Goal: Book appointment/travel/reservation

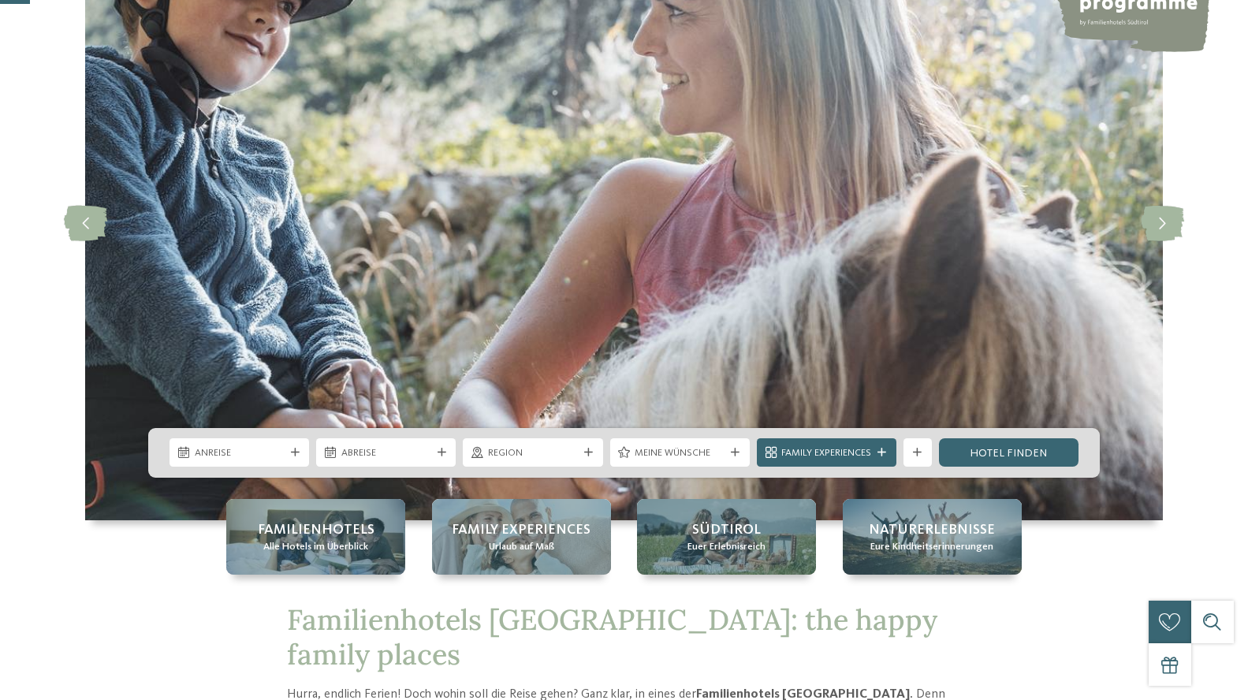
scroll to position [158, 0]
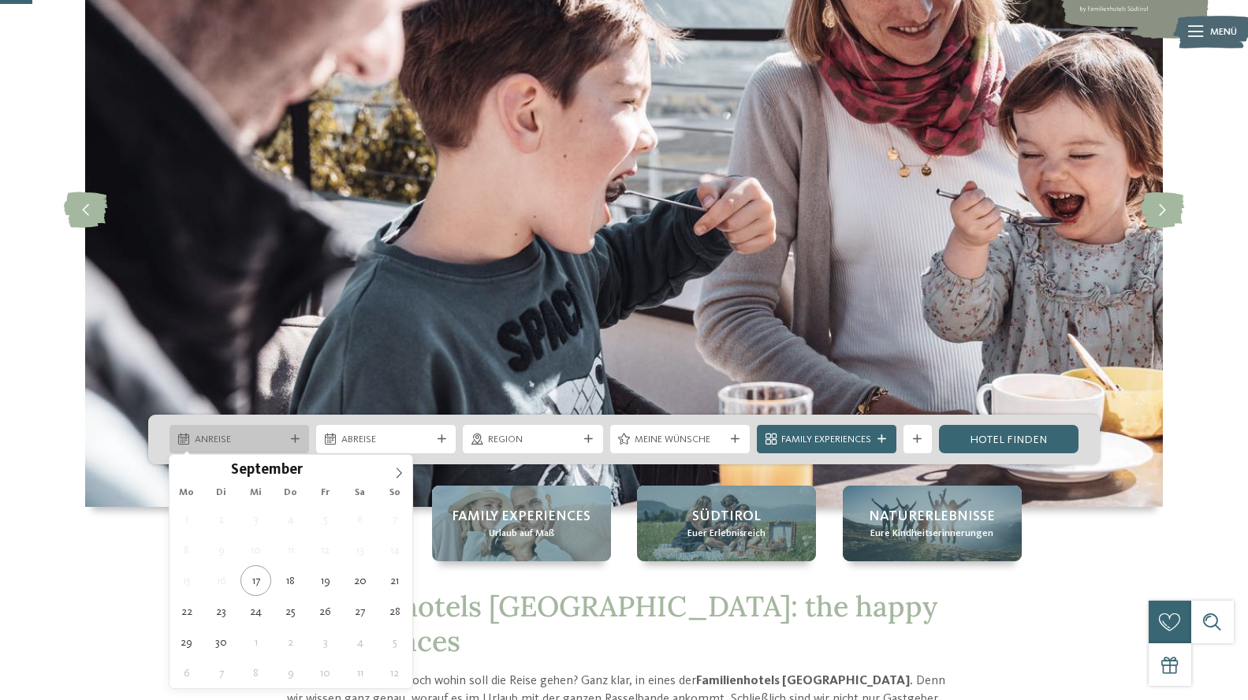
click at [294, 437] on icon at bounding box center [295, 439] width 9 height 9
click at [401, 471] on icon at bounding box center [398, 473] width 11 height 11
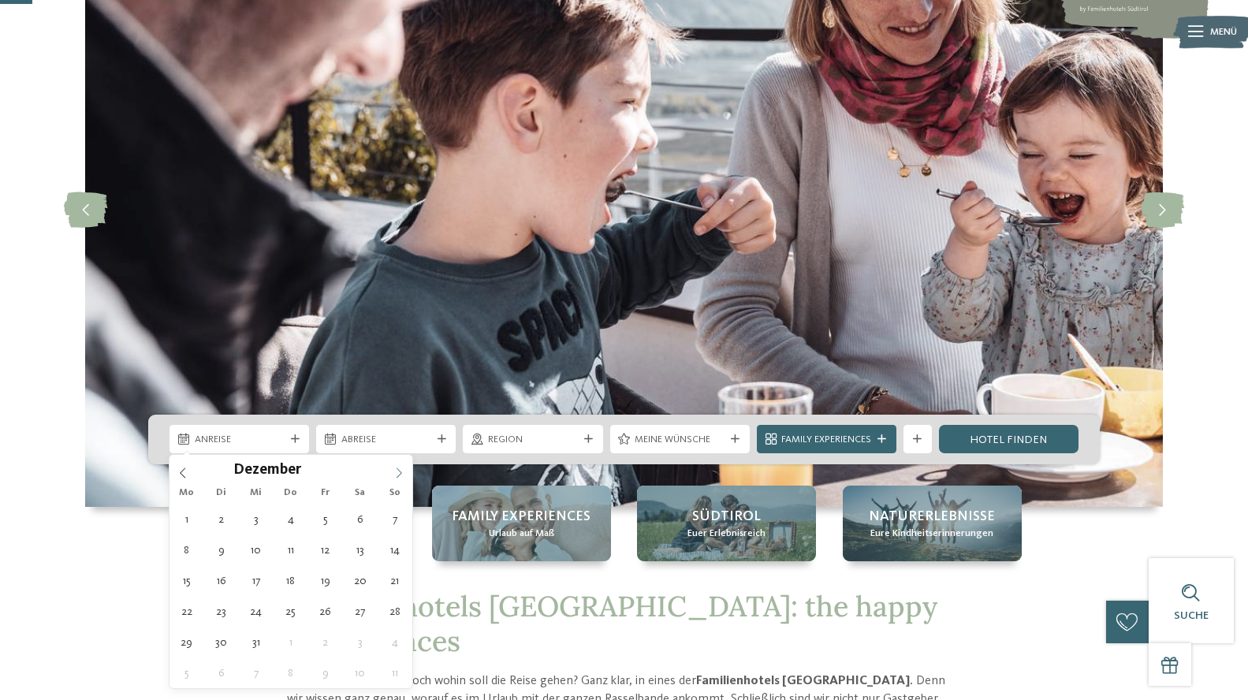
click at [401, 471] on icon at bounding box center [398, 473] width 11 height 11
type input "****"
click at [401, 471] on icon at bounding box center [398, 473] width 11 height 11
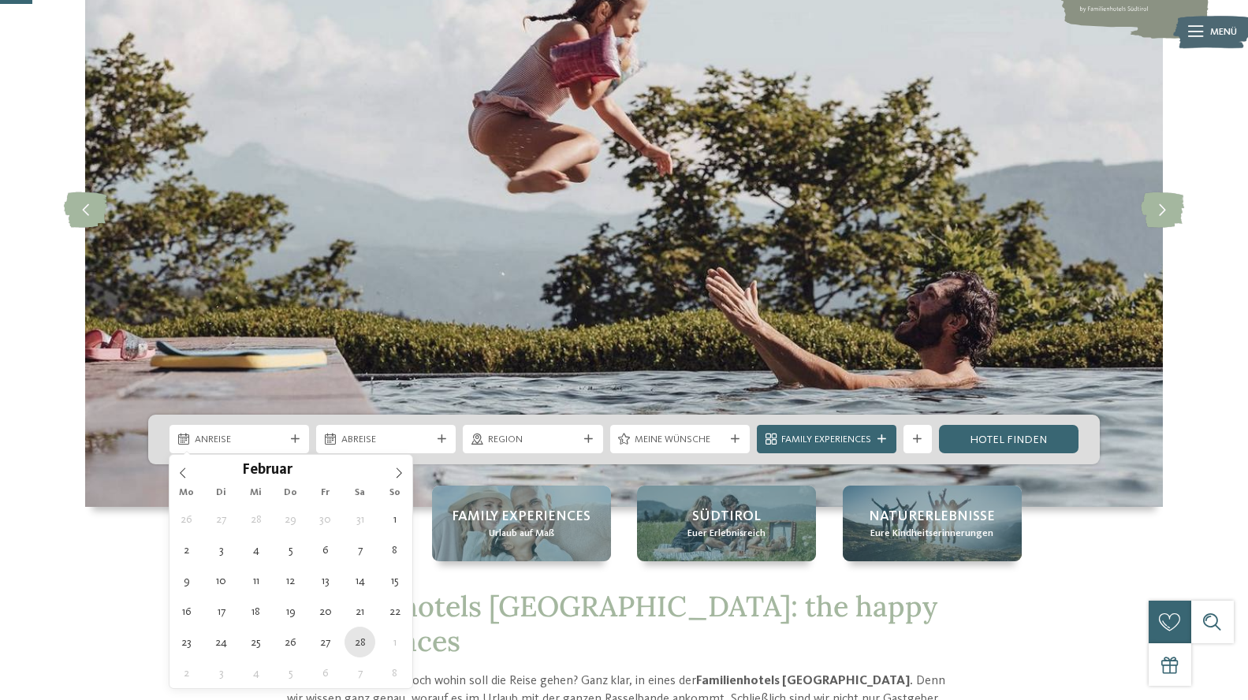
type div "[DATE]"
type input "****"
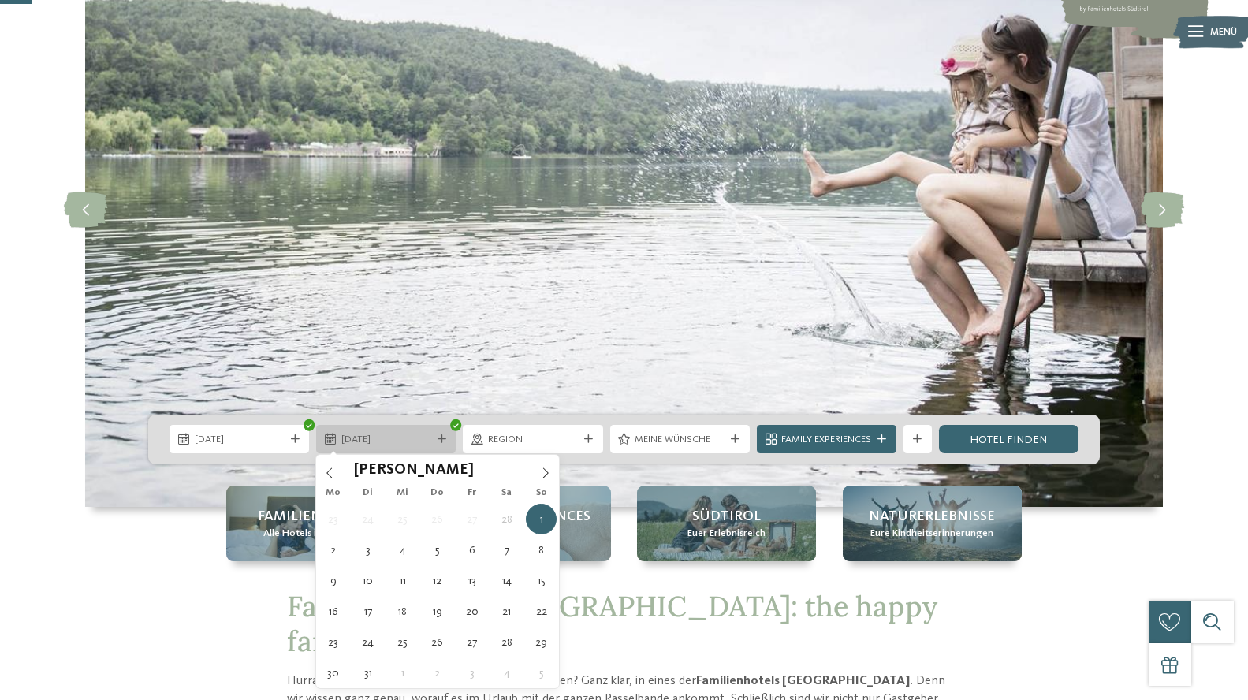
click at [438, 438] on icon at bounding box center [442, 439] width 9 height 9
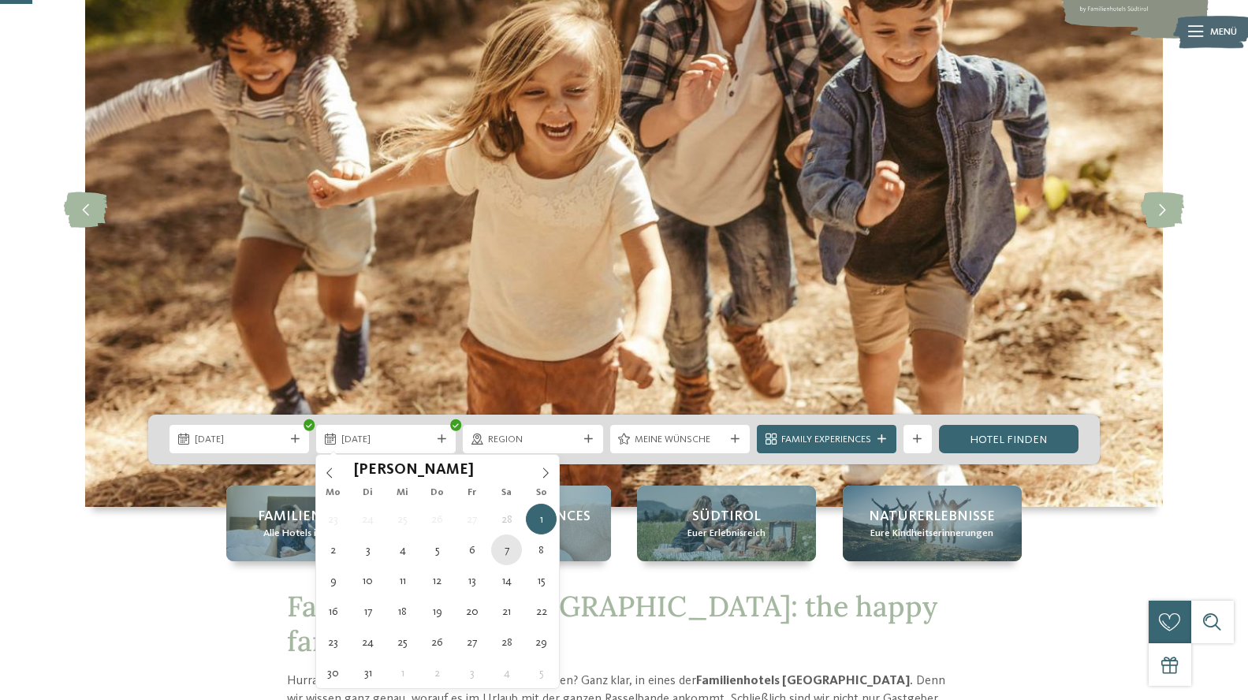
type div "[DATE]"
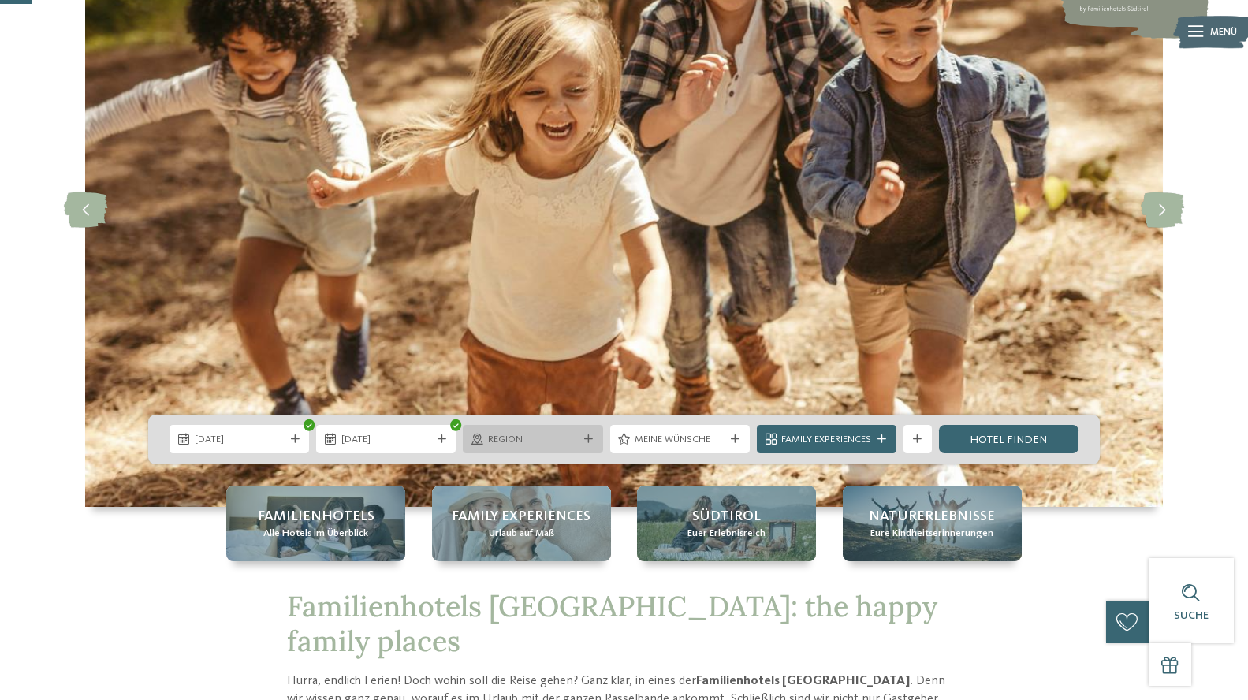
click at [591, 438] on icon at bounding box center [588, 439] width 9 height 9
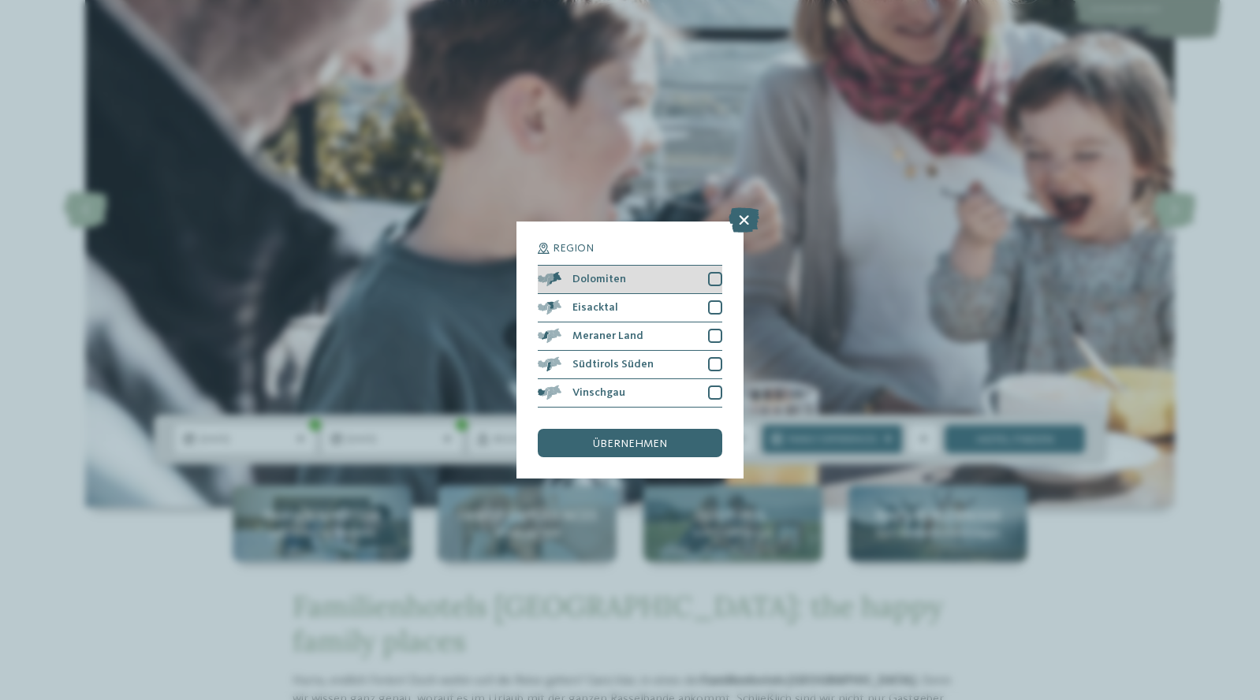
click at [712, 277] on div at bounding box center [715, 279] width 14 height 14
click at [639, 447] on span "übernehmen" at bounding box center [630, 443] width 74 height 11
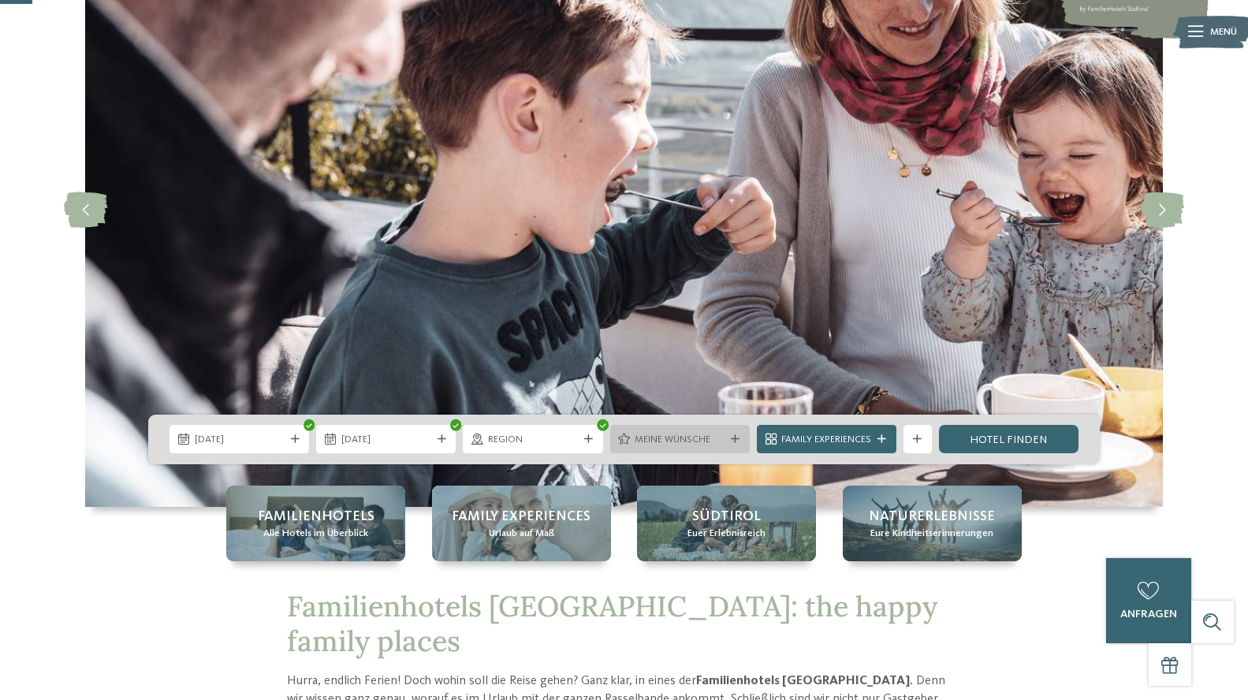
click at [657, 438] on span "Meine Wünsche" at bounding box center [680, 440] width 90 height 14
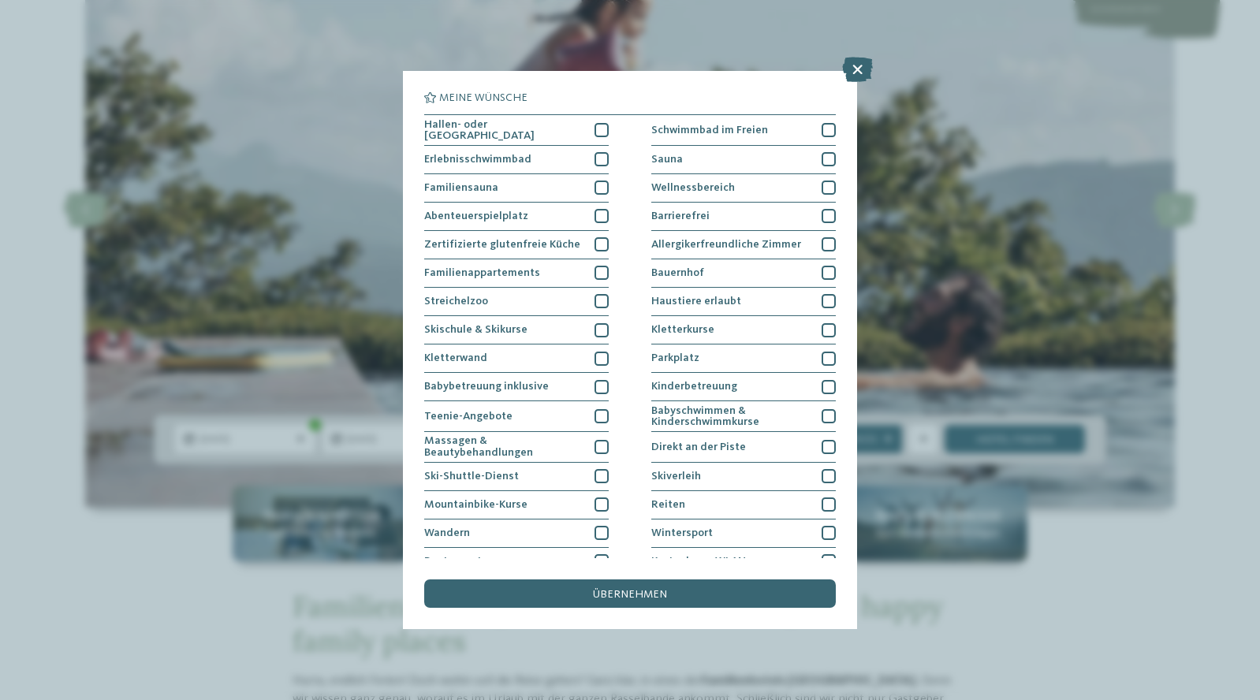
click at [1007, 69] on div "Meine Wünsche [GEOGRAPHIC_DATA] Schwimmbad im Freien" at bounding box center [630, 350] width 1260 height 700
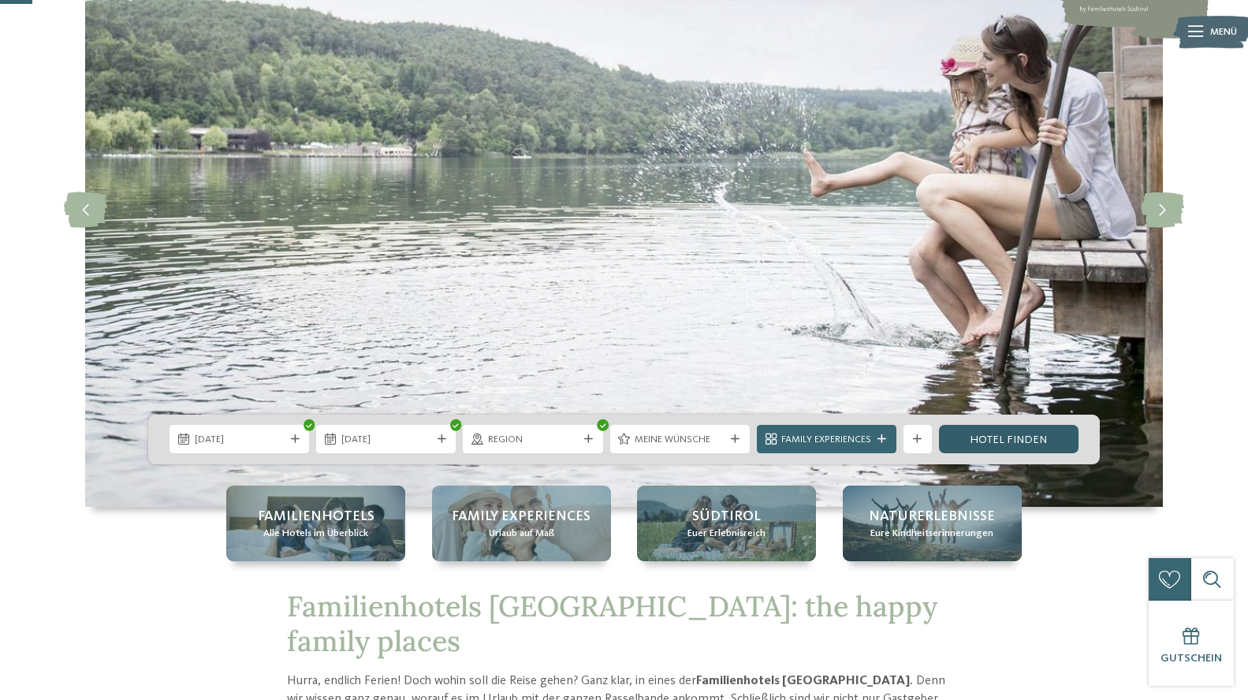
click at [985, 434] on link "Hotel finden" at bounding box center [1009, 439] width 140 height 28
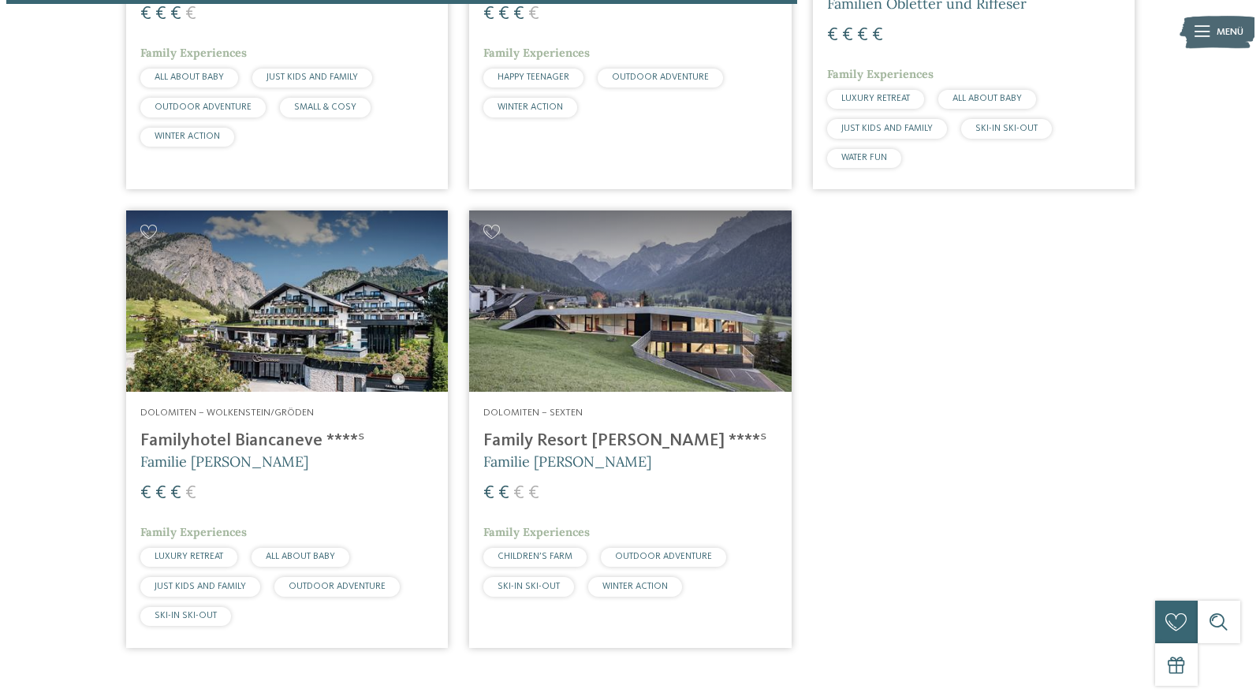
scroll to position [1325, 0]
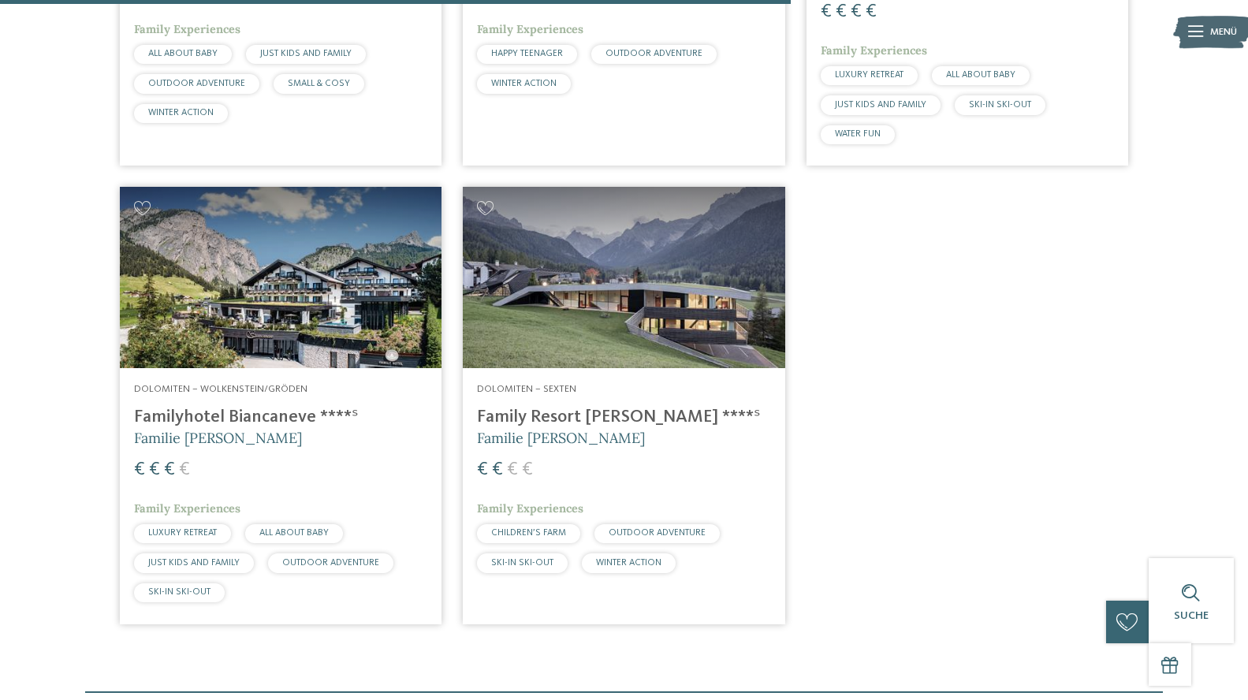
click at [235, 422] on h4 "Familyhotel Biancaneve ****ˢ" at bounding box center [280, 417] width 293 height 21
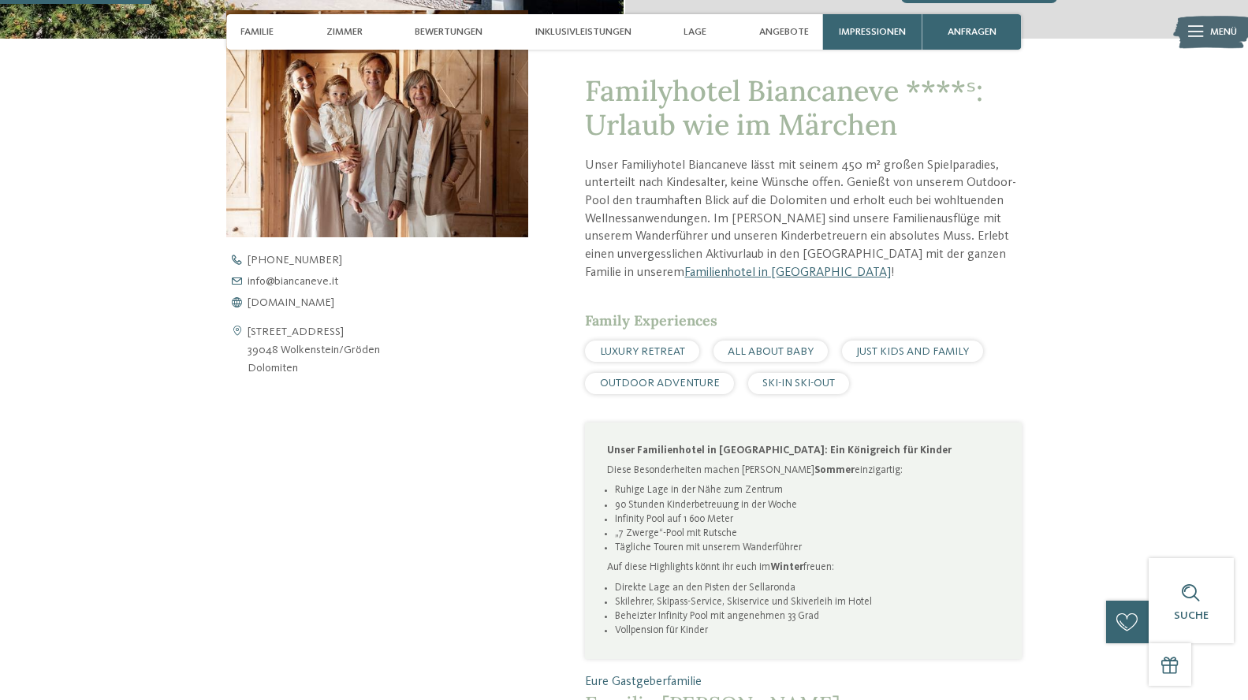
scroll to position [552, 0]
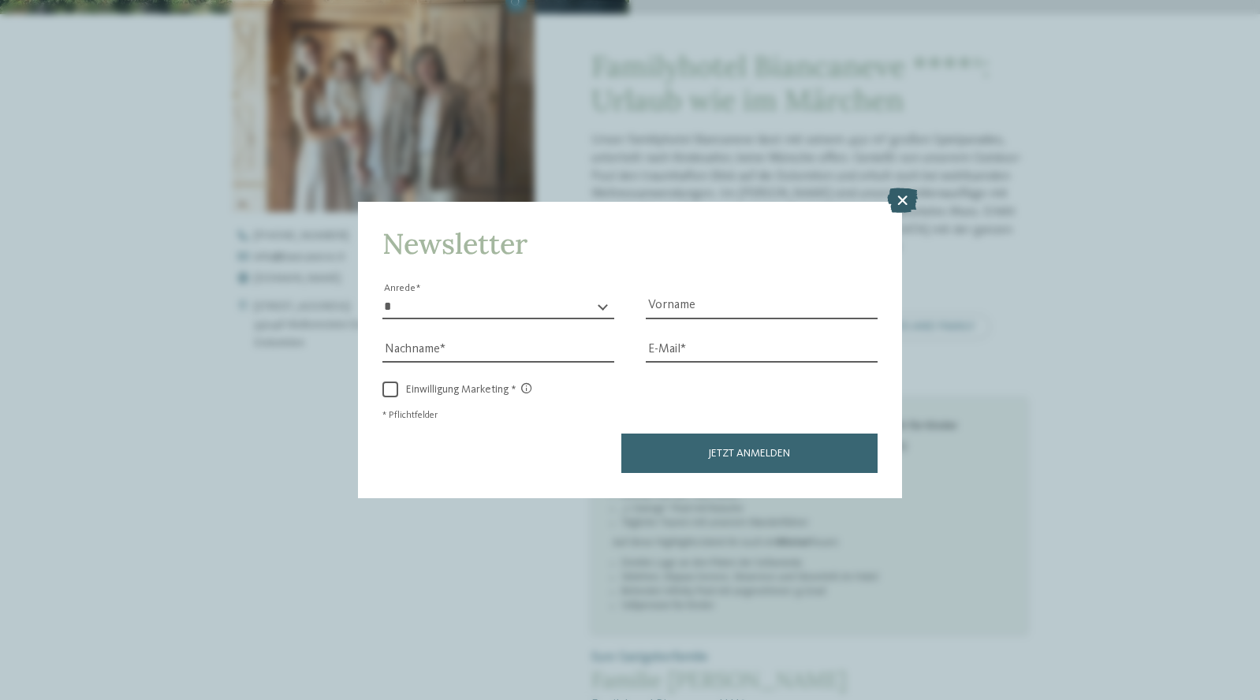
click at [903, 200] on icon at bounding box center [902, 200] width 31 height 25
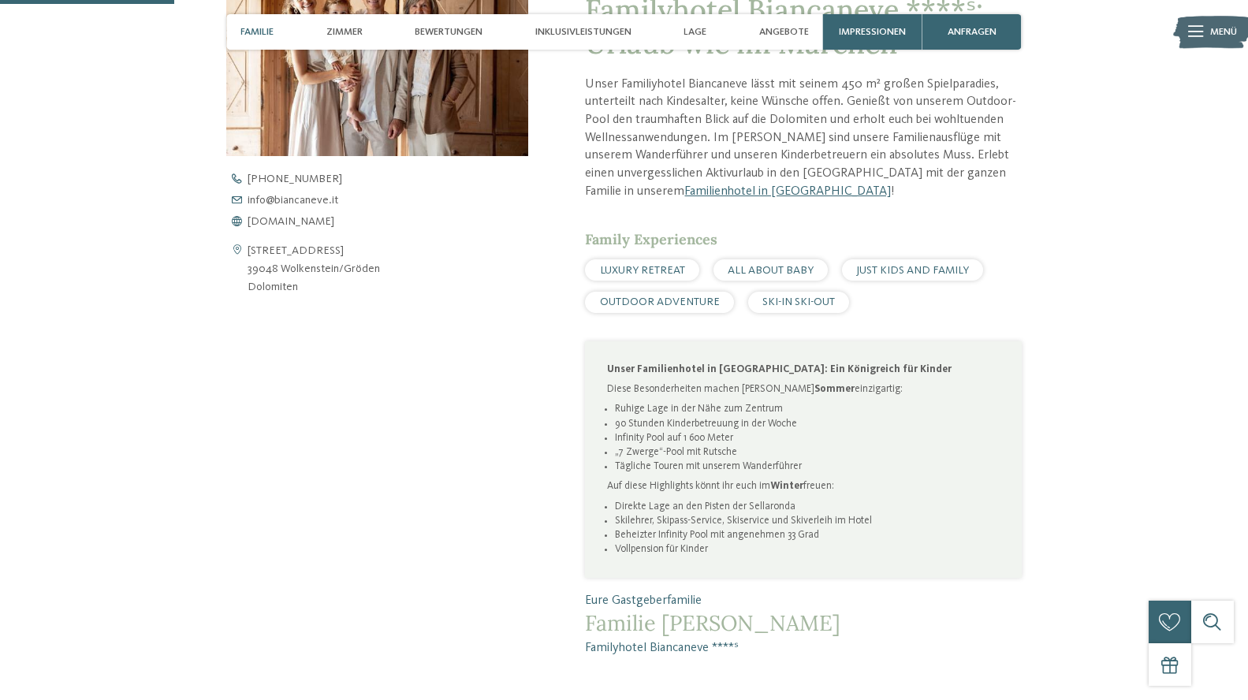
scroll to position [631, 0]
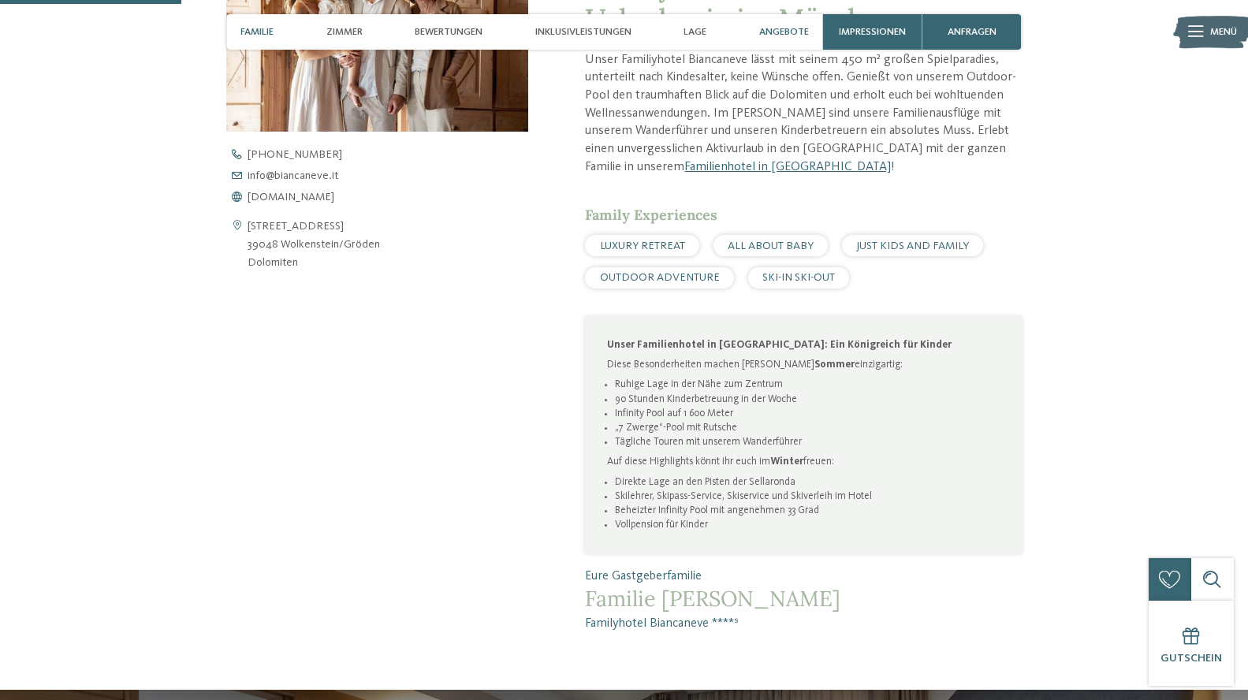
click at [783, 30] on span "Angebote" at bounding box center [784, 32] width 50 height 12
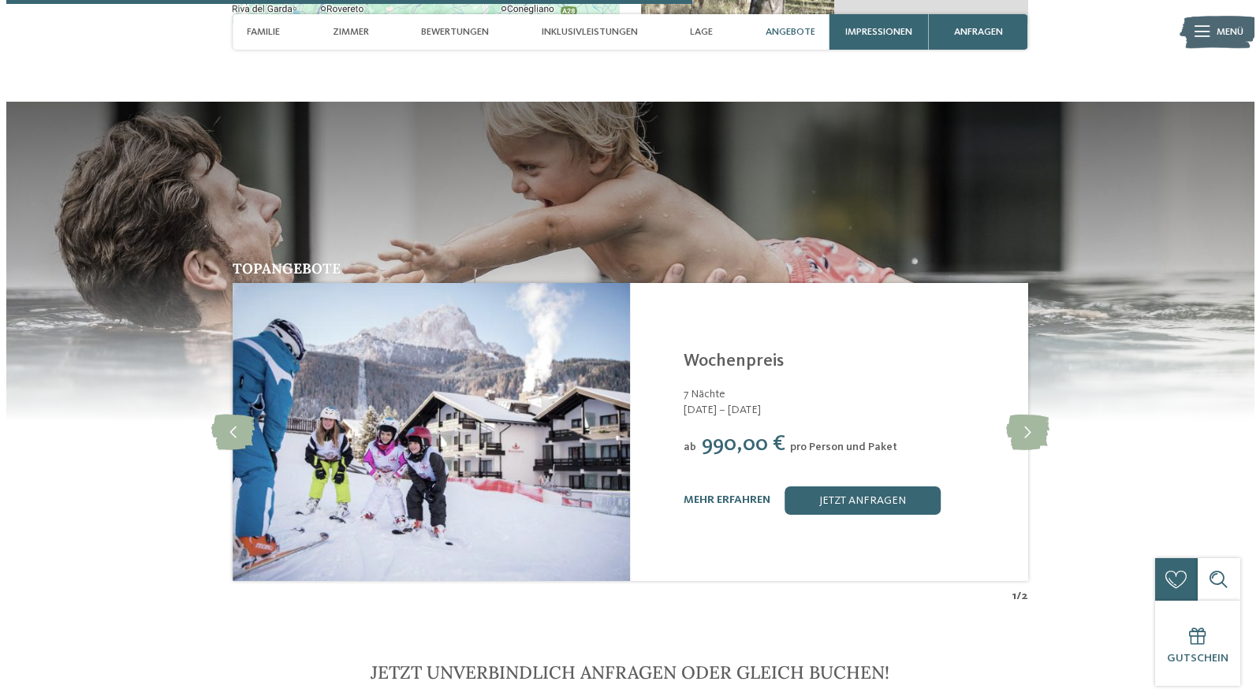
scroll to position [2432, 0]
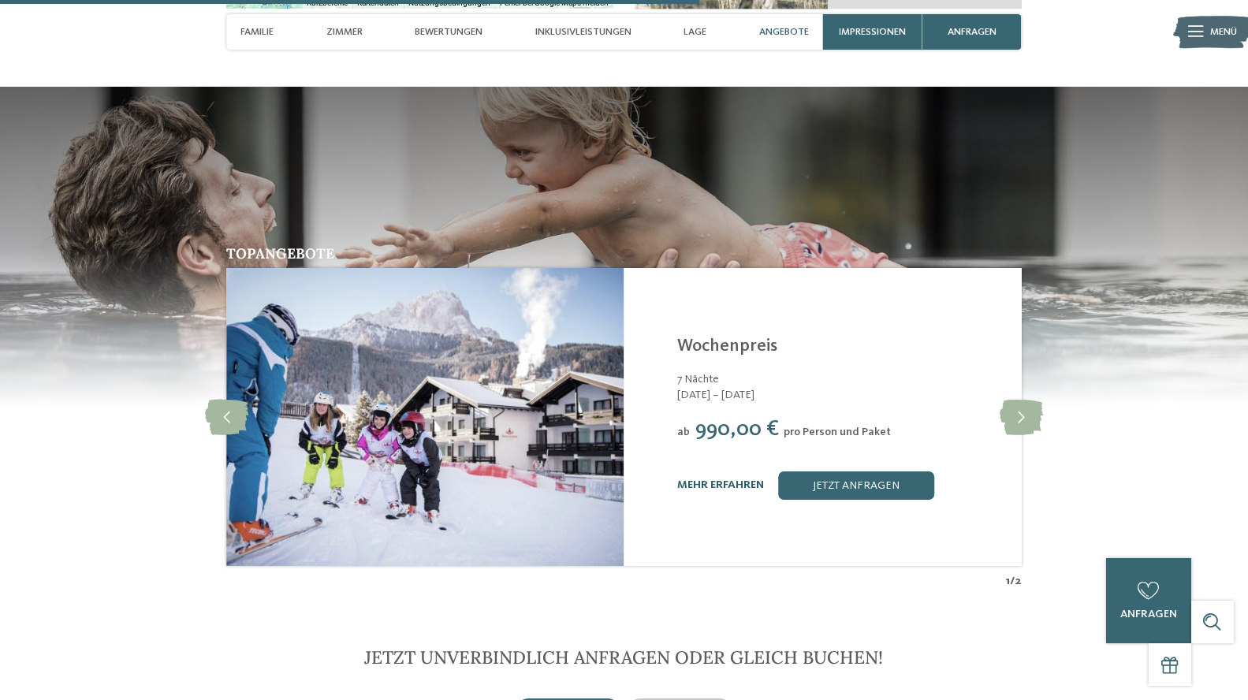
click at [741, 485] on link "mehr erfahren" at bounding box center [720, 484] width 87 height 11
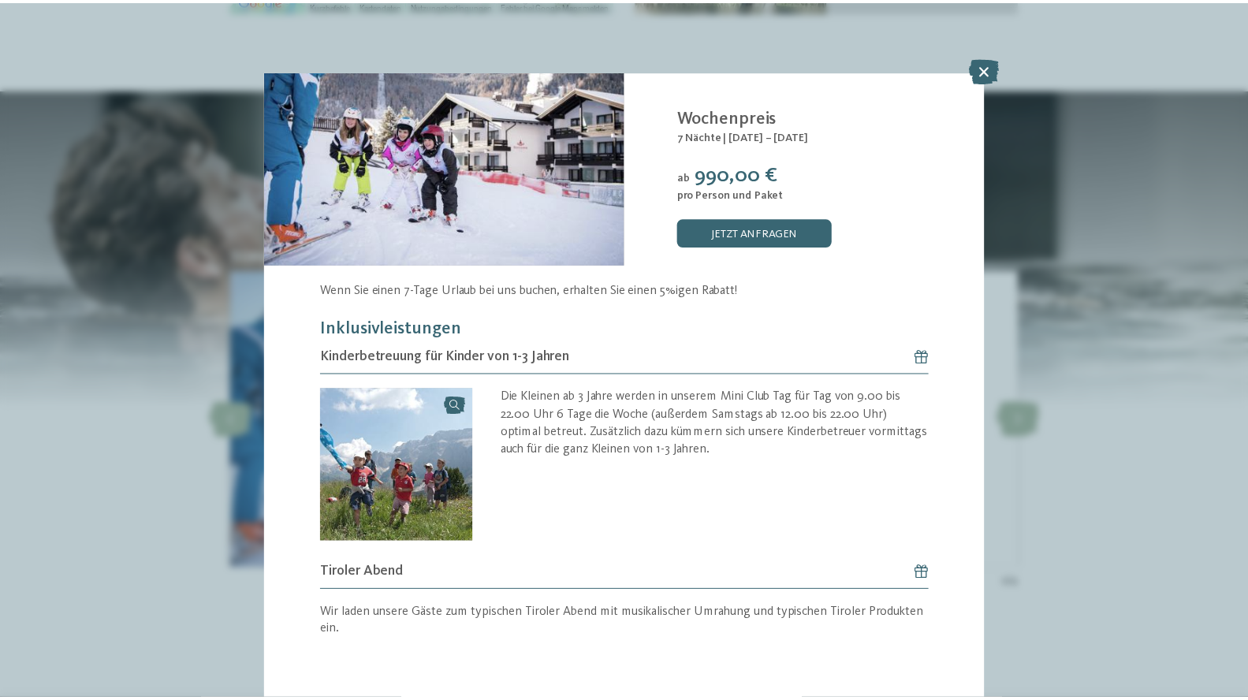
scroll to position [90, 0]
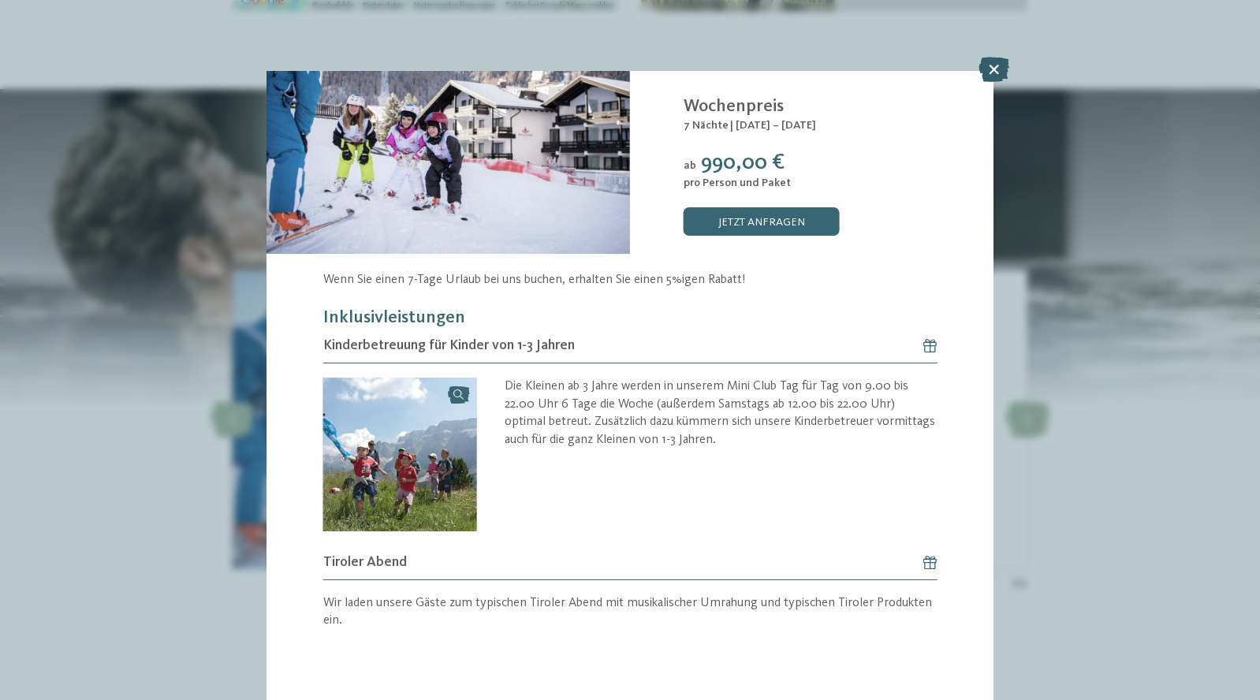
click at [992, 68] on icon at bounding box center [993, 69] width 31 height 25
